Goal: Task Accomplishment & Management: Use online tool/utility

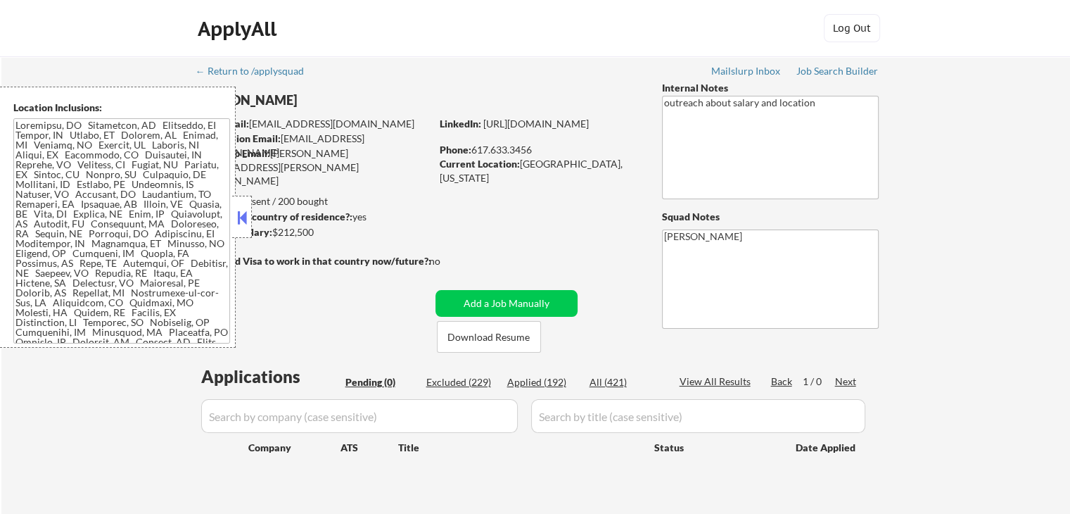
click at [239, 220] on button at bounding box center [241, 217] width 15 height 21
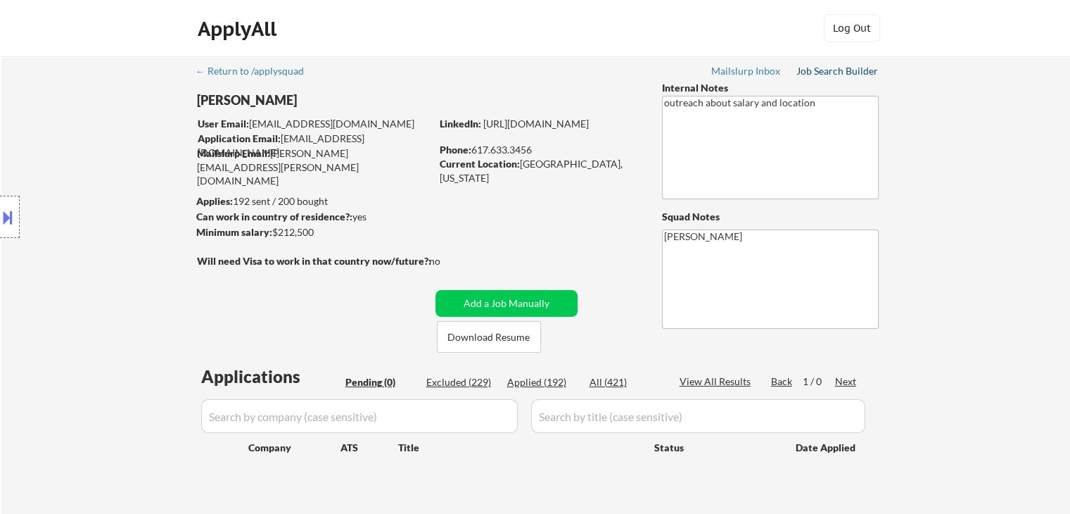
click at [828, 76] on div "Job Search Builder" at bounding box center [837, 71] width 82 height 10
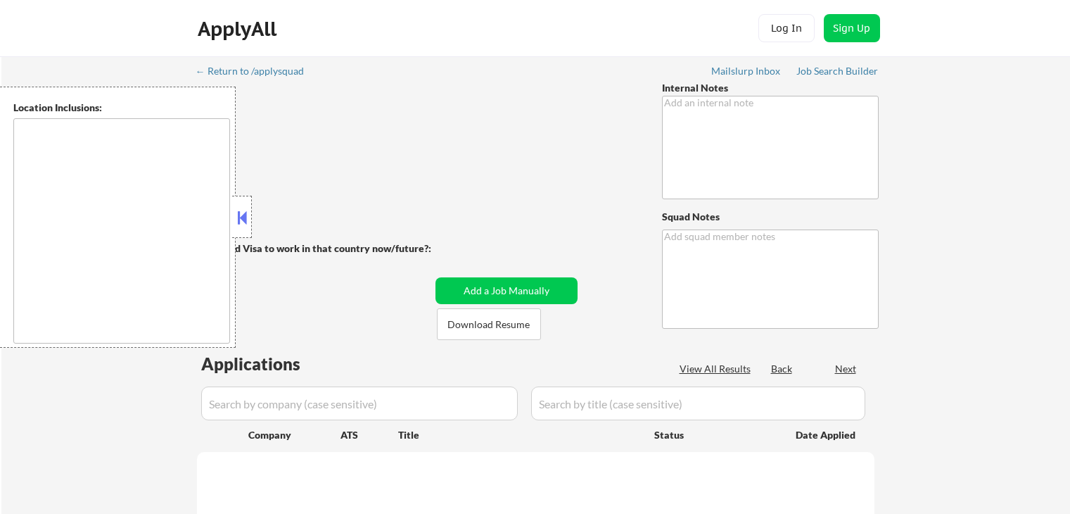
type textarea "outreach about salary and location"
type textarea "[PERSON_NAME]"
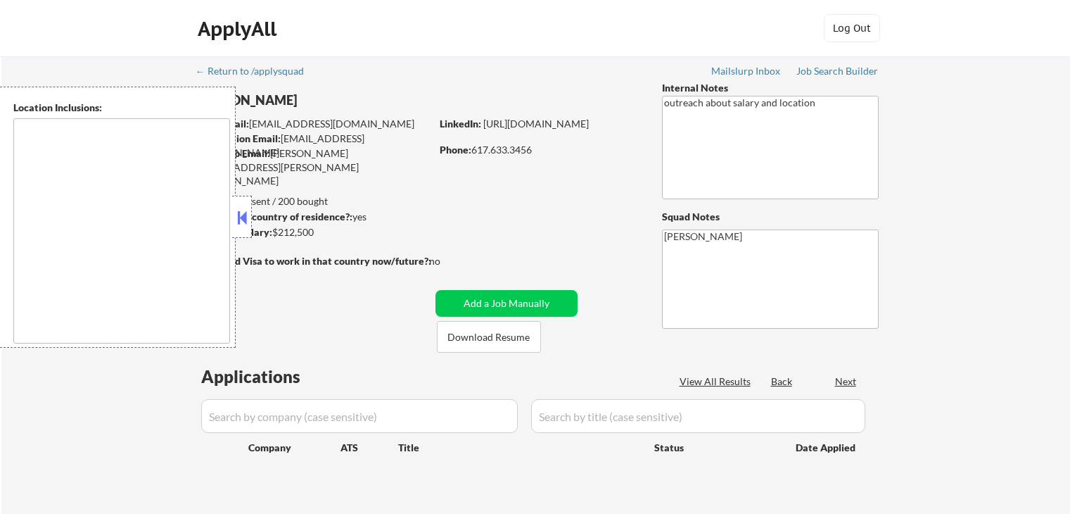
type textarea "[GEOGRAPHIC_DATA], [GEOGRAPHIC_DATA] [GEOGRAPHIC_DATA], [GEOGRAPHIC_DATA] [GEOG…"
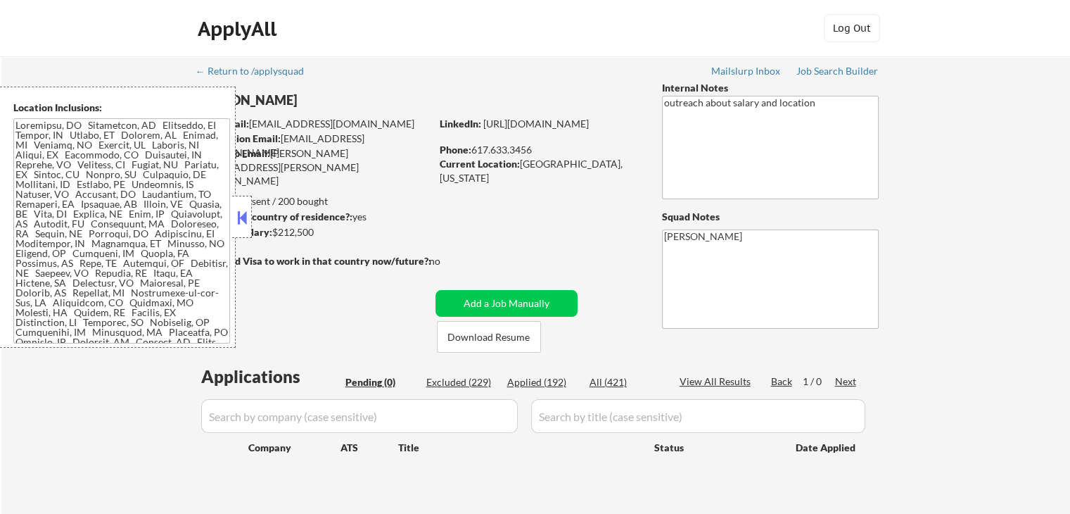
click at [247, 227] on button at bounding box center [241, 217] width 15 height 21
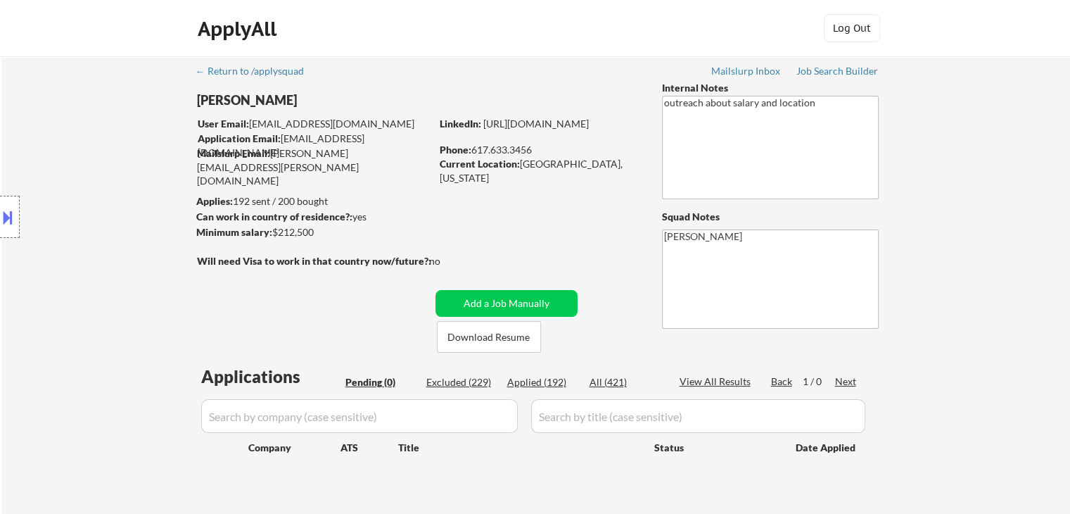
click at [632, 248] on div "← Return to /applysquad Mailslurp Inbox Job Search Builder [PERSON_NAME] User E…" at bounding box center [536, 285] width 702 height 458
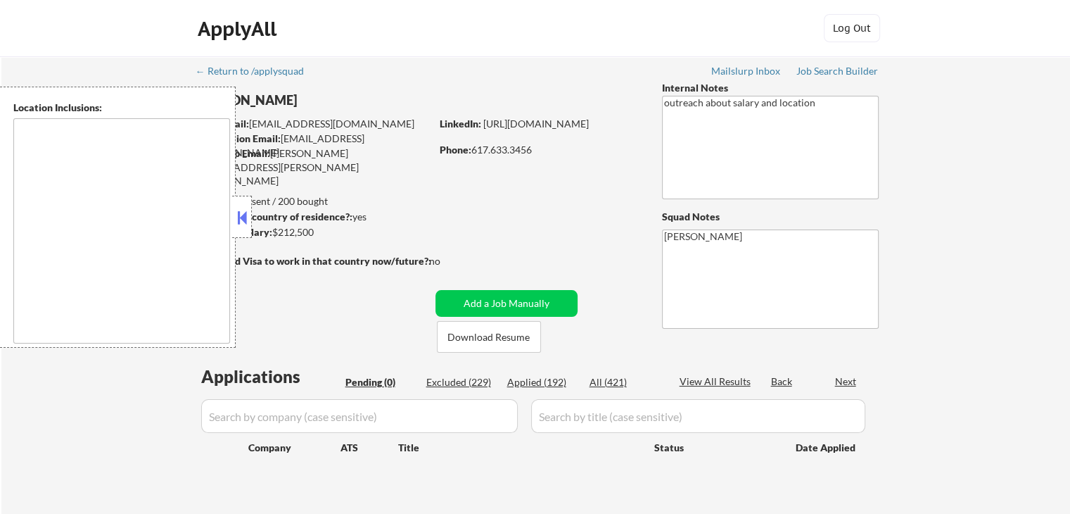
click at [247, 220] on button at bounding box center [241, 217] width 15 height 21
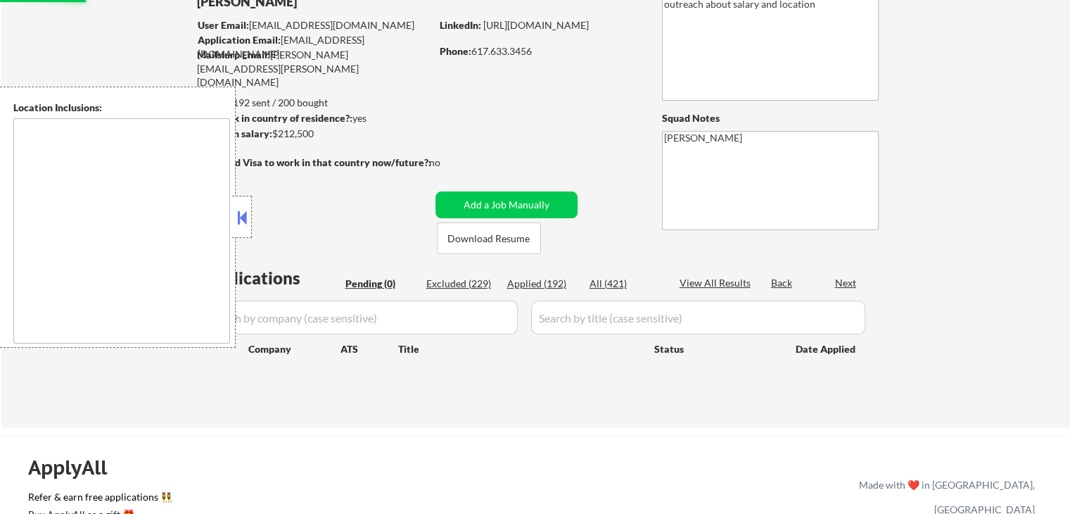
scroll to position [141, 0]
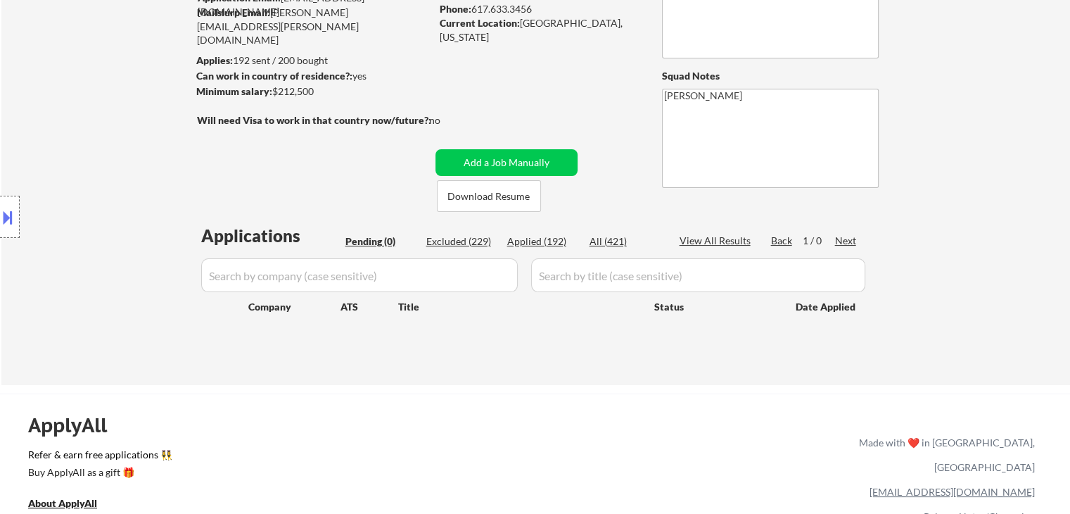
drag, startPoint x: 317, startPoint y: 138, endPoint x: 307, endPoint y: 143, distance: 11.6
click at [316, 137] on div "Will need Visa to work in that country now/future?: no" at bounding box center [333, 128] width 272 height 31
click at [306, 144] on div "Will need Visa to work in that country now/future?: no" at bounding box center [333, 128] width 272 height 31
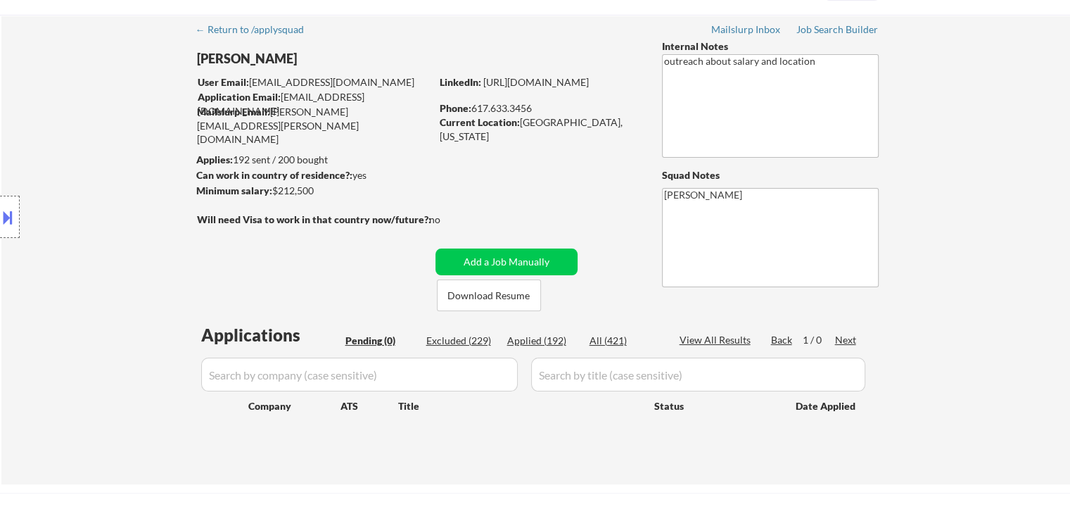
scroll to position [0, 0]
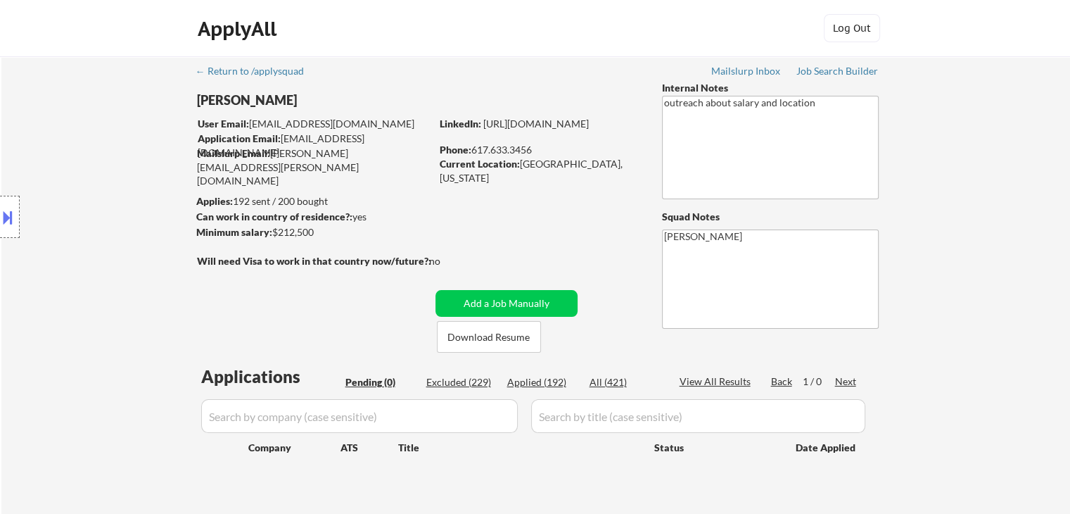
drag, startPoint x: 528, startPoint y: 153, endPoint x: 622, endPoint y: 150, distance: 93.6
click at [622, 150] on div "Phone: [PHONE_NUMBER]" at bounding box center [539, 150] width 199 height 14
click at [582, 195] on div "← Return to /applysquad Mailslurp Inbox Job Search Builder [PERSON_NAME] User E…" at bounding box center [536, 285] width 702 height 458
drag, startPoint x: 573, startPoint y: 165, endPoint x: 602, endPoint y: 167, distance: 28.9
click at [602, 166] on div "Current Location: [GEOGRAPHIC_DATA], [US_STATE]" at bounding box center [539, 170] width 199 height 27
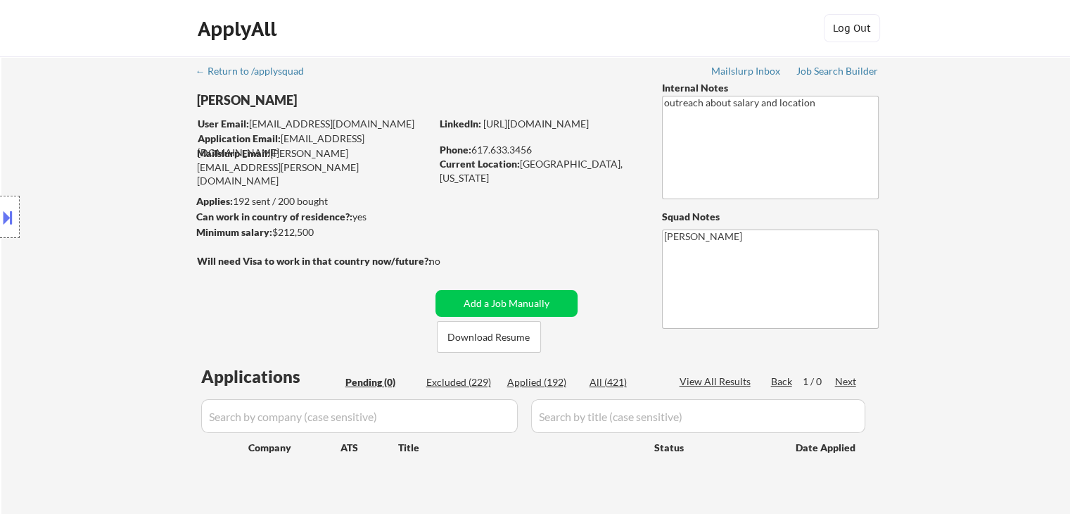
drag, startPoint x: 485, startPoint y: 244, endPoint x: 169, endPoint y: 262, distance: 317.0
click at [482, 238] on div "← Return to /applysquad Mailslurp Inbox Job Search Builder [PERSON_NAME] User E…" at bounding box center [536, 285] width 702 height 458
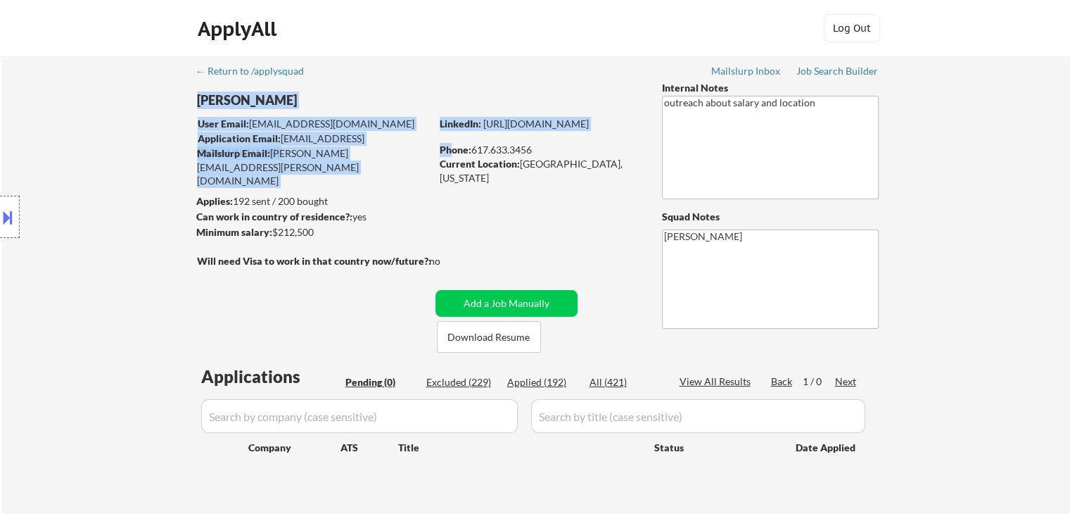
click at [453, 145] on div "← Return to /applysquad Mailslurp Inbox Job Search Builder [PERSON_NAME] User E…" at bounding box center [536, 285] width 702 height 458
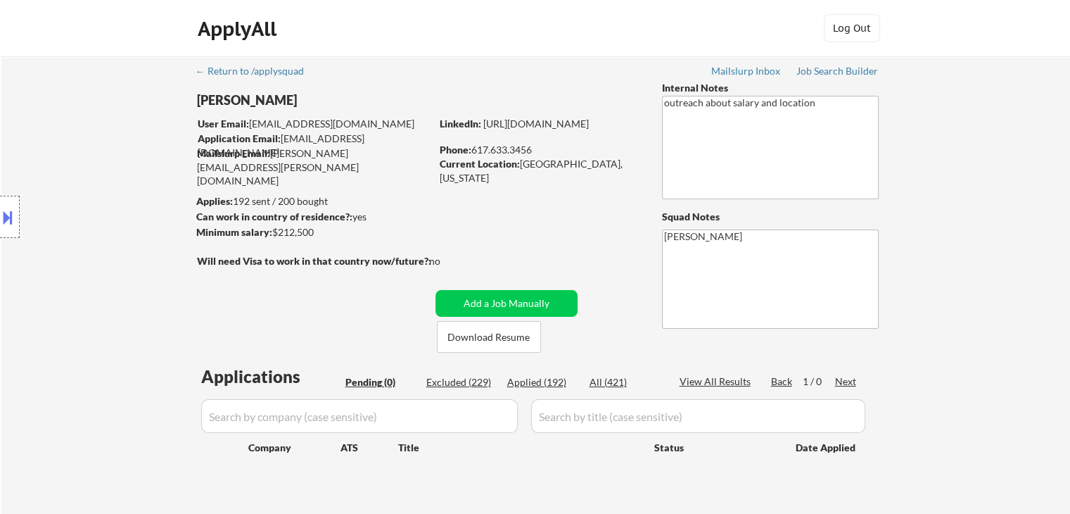
drag, startPoint x: 163, startPoint y: 233, endPoint x: 172, endPoint y: 241, distance: 12.4
click at [176, 222] on div "Location Inclusions:" at bounding box center [126, 217] width 252 height 261
